Goal: Task Accomplishment & Management: Use online tool/utility

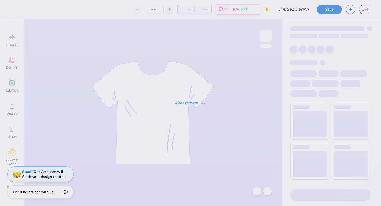
type input "tones shirt"
type input "16"
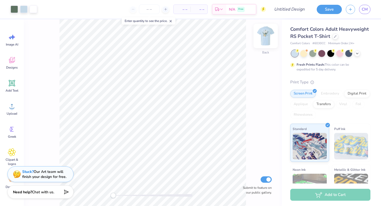
click at [269, 36] on img at bounding box center [265, 35] width 21 height 21
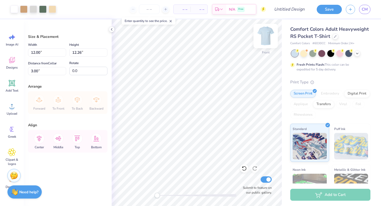
click at [259, 36] on img at bounding box center [265, 35] width 21 height 21
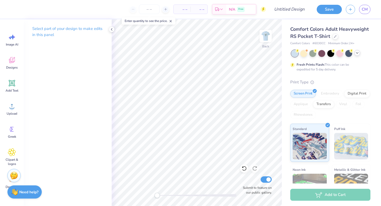
click at [359, 52] on icon at bounding box center [357, 53] width 4 height 4
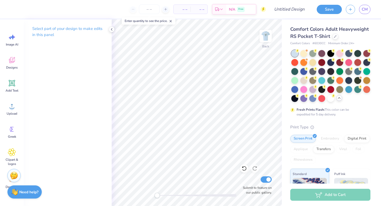
click at [335, 32] on span "Comfort Colors Adult Heavyweight RS Pocket T-Shirt" at bounding box center [329, 32] width 79 height 13
click at [335, 35] on icon at bounding box center [335, 36] width 3 height 3
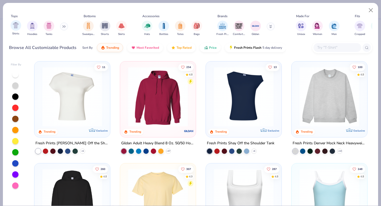
click at [16, 32] on span "Shirts" at bounding box center [15, 34] width 7 height 4
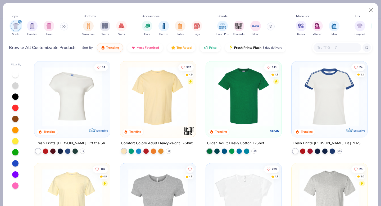
click at [167, 125] on img at bounding box center [157, 97] width 65 height 60
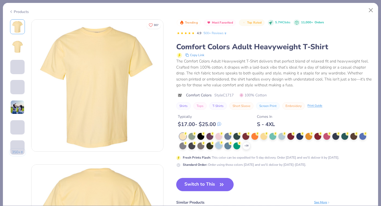
click at [220, 144] on icon at bounding box center [222, 143] width 4 height 4
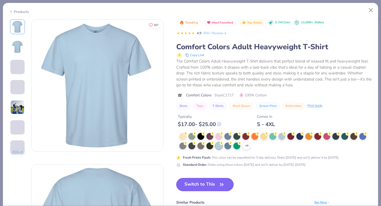
click at [214, 185] on button "Switch to This" at bounding box center [204, 184] width 57 height 13
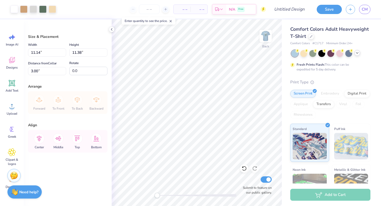
type input "3.00"
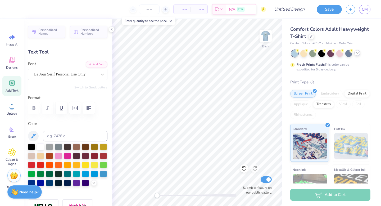
type textarea "s"
type textarea "SAXATONES"
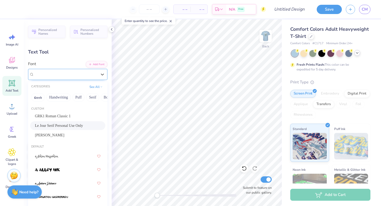
click at [84, 73] on div "Le Jour Serif Personal Use Only" at bounding box center [66, 74] width 64 height 8
click at [91, 97] on button "Serif" at bounding box center [92, 97] width 13 height 8
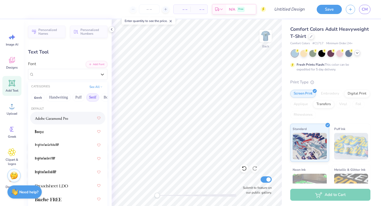
click at [66, 117] on img at bounding box center [51, 118] width 33 height 4
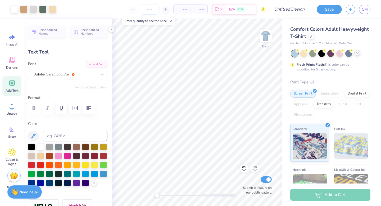
click at [151, 9] on input "number" at bounding box center [149, 9] width 21 height 10
type input "16"
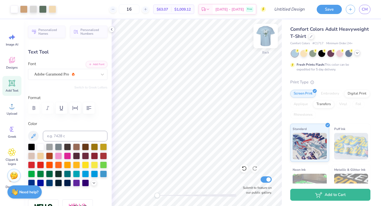
click at [266, 34] on img at bounding box center [265, 35] width 21 height 21
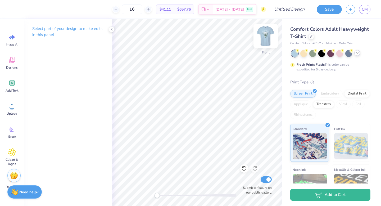
click at [266, 38] on img at bounding box center [265, 35] width 21 height 21
click at [12, 129] on icon at bounding box center [11, 129] width 3 height 5
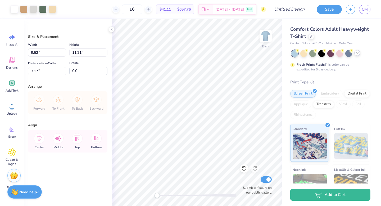
type input "2.74"
type input "3.20"
type input "11.18"
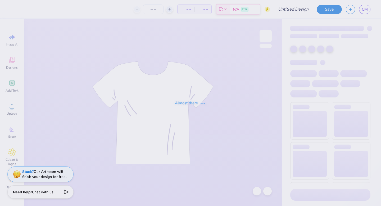
type input "tones shirt"
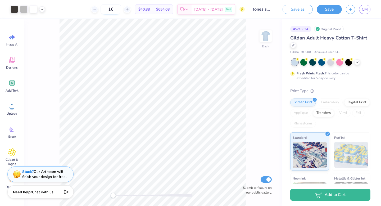
click at [121, 12] on input "16" at bounding box center [111, 9] width 21 height 10
type input "1"
type input "50"
click at [121, 10] on input "50" at bounding box center [111, 9] width 21 height 10
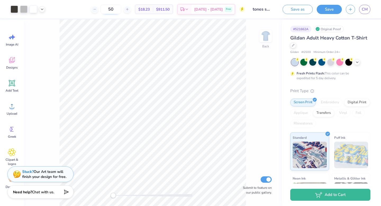
click at [121, 10] on input "50" at bounding box center [111, 9] width 21 height 10
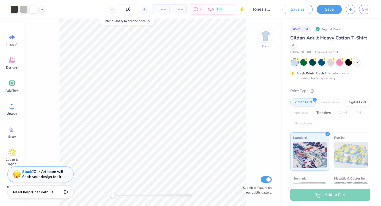
type input "16"
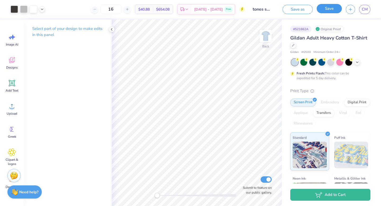
click at [332, 6] on button "Save" at bounding box center [329, 8] width 25 height 9
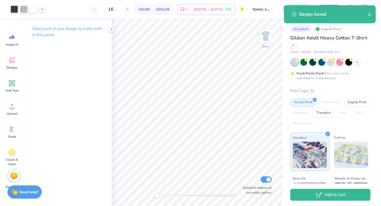
click at [367, 16] on div "Design Saved" at bounding box center [333, 14] width 69 height 6
click at [372, 12] on div "Design Saved" at bounding box center [330, 14] width 92 height 18
click at [370, 15] on icon "close" at bounding box center [370, 14] width 4 height 4
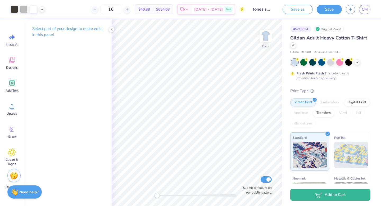
click at [366, 12] on div "Design Saved" at bounding box center [330, 16] width 94 height 24
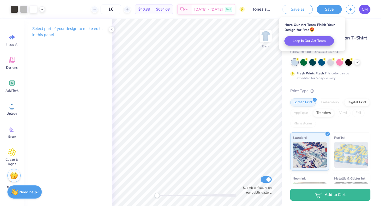
click at [364, 10] on span "CM" at bounding box center [365, 9] width 6 height 6
